Goal: Task Accomplishment & Management: Use online tool/utility

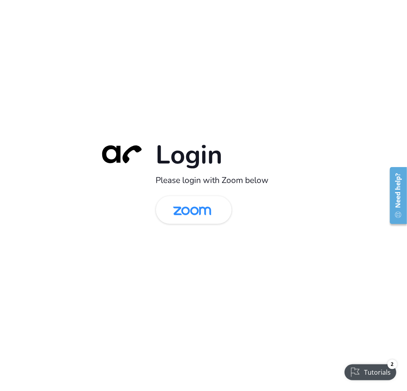
click at [184, 226] on div "Login Please login with Zoom below" at bounding box center [203, 196] width 223 height 114
click at [184, 213] on img at bounding box center [192, 211] width 55 height 26
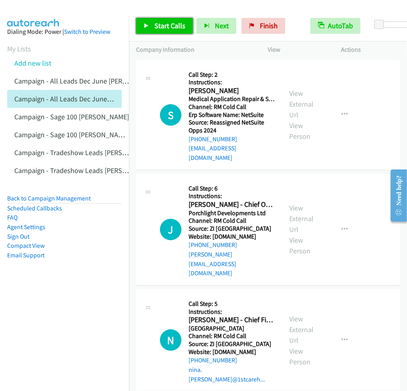
click at [168, 29] on span "Start Calls" at bounding box center [170, 25] width 31 height 9
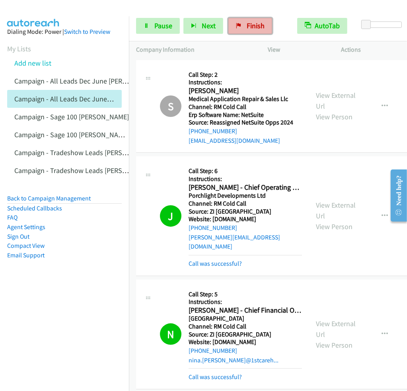
click at [243, 23] on link "Finish" at bounding box center [251, 26] width 44 height 16
